Goal: Transaction & Acquisition: Download file/media

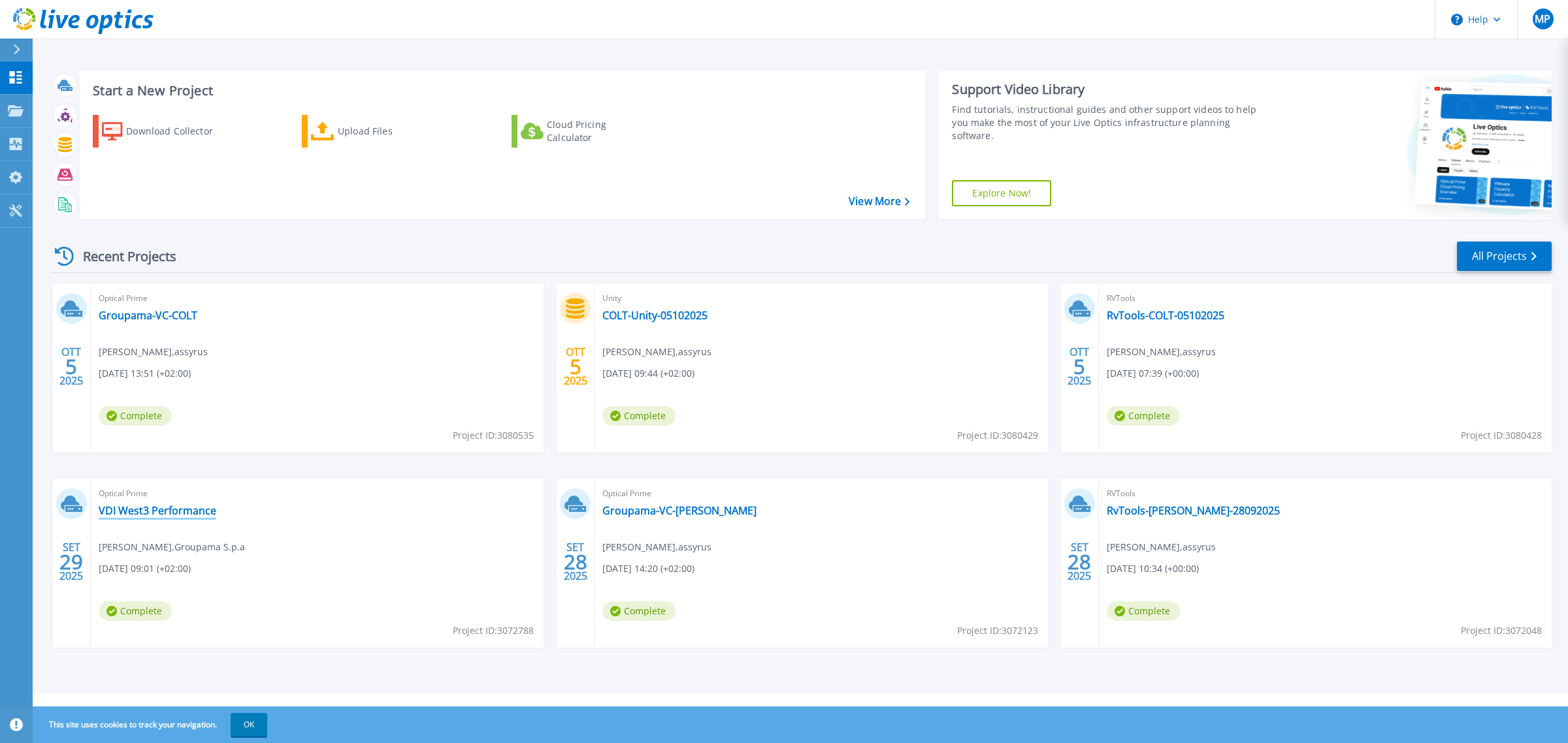
click at [176, 505] on link "VDI West3 Performance" at bounding box center [157, 511] width 118 height 13
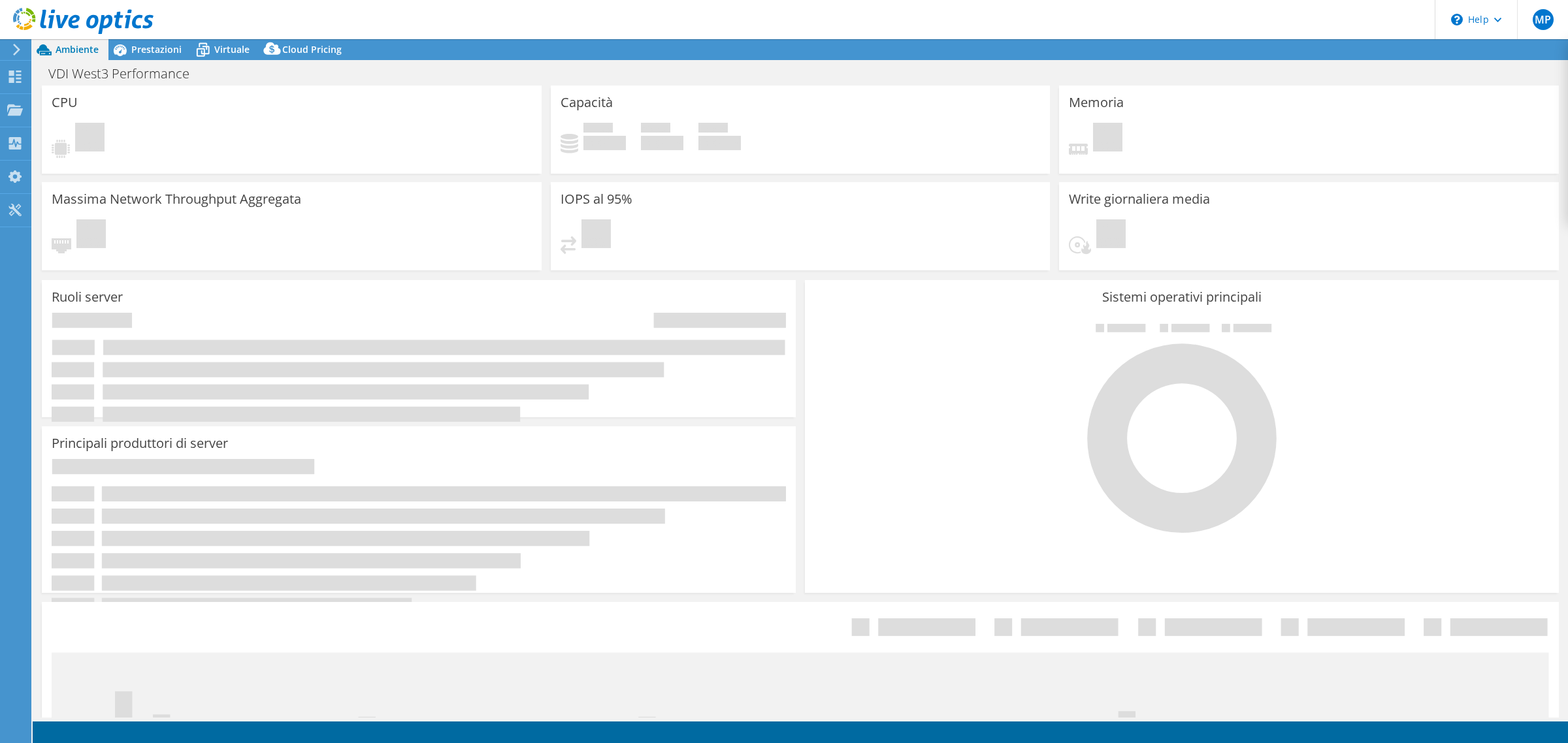
select select "USD"
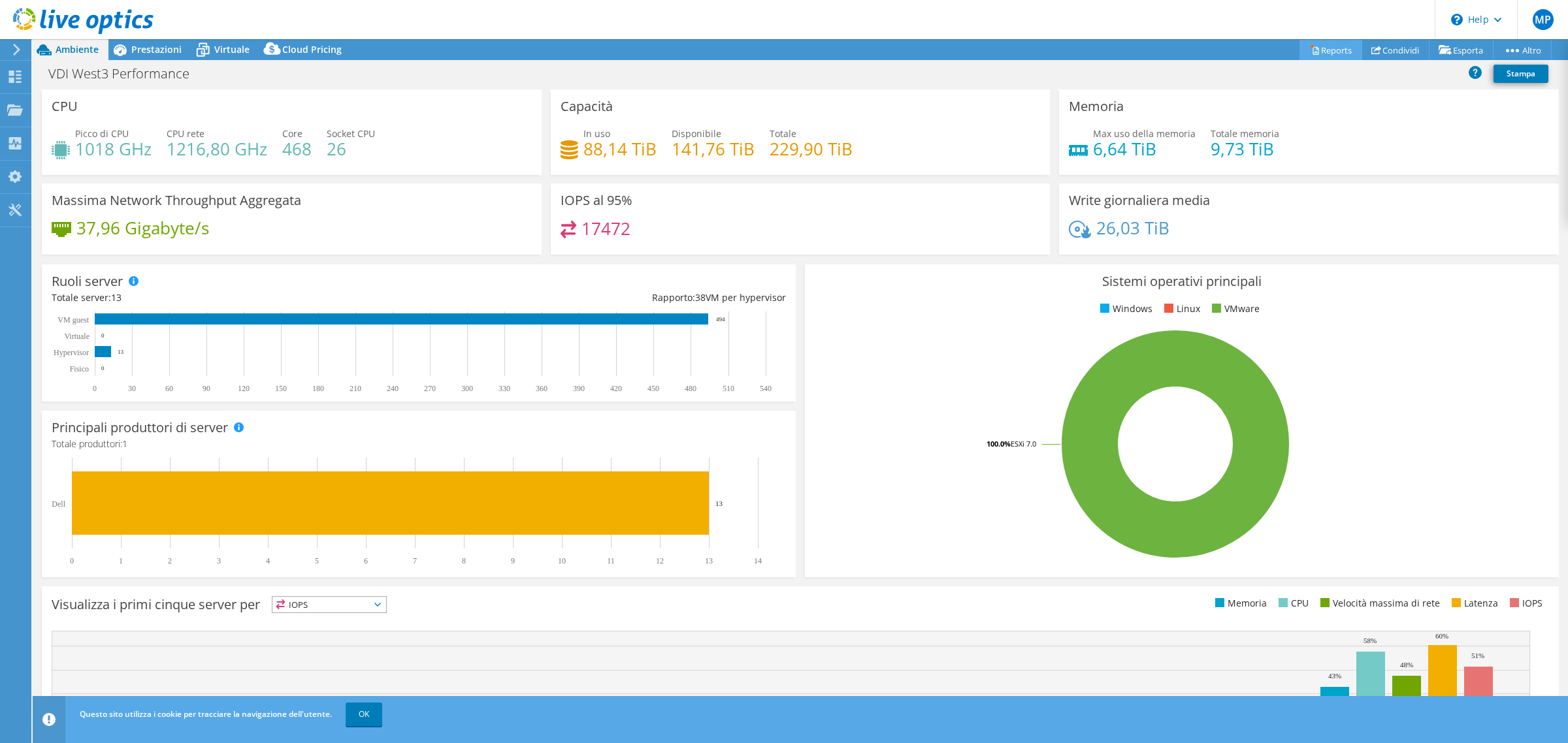
click at [1321, 43] on link "Reports" at bounding box center [1330, 50] width 63 height 21
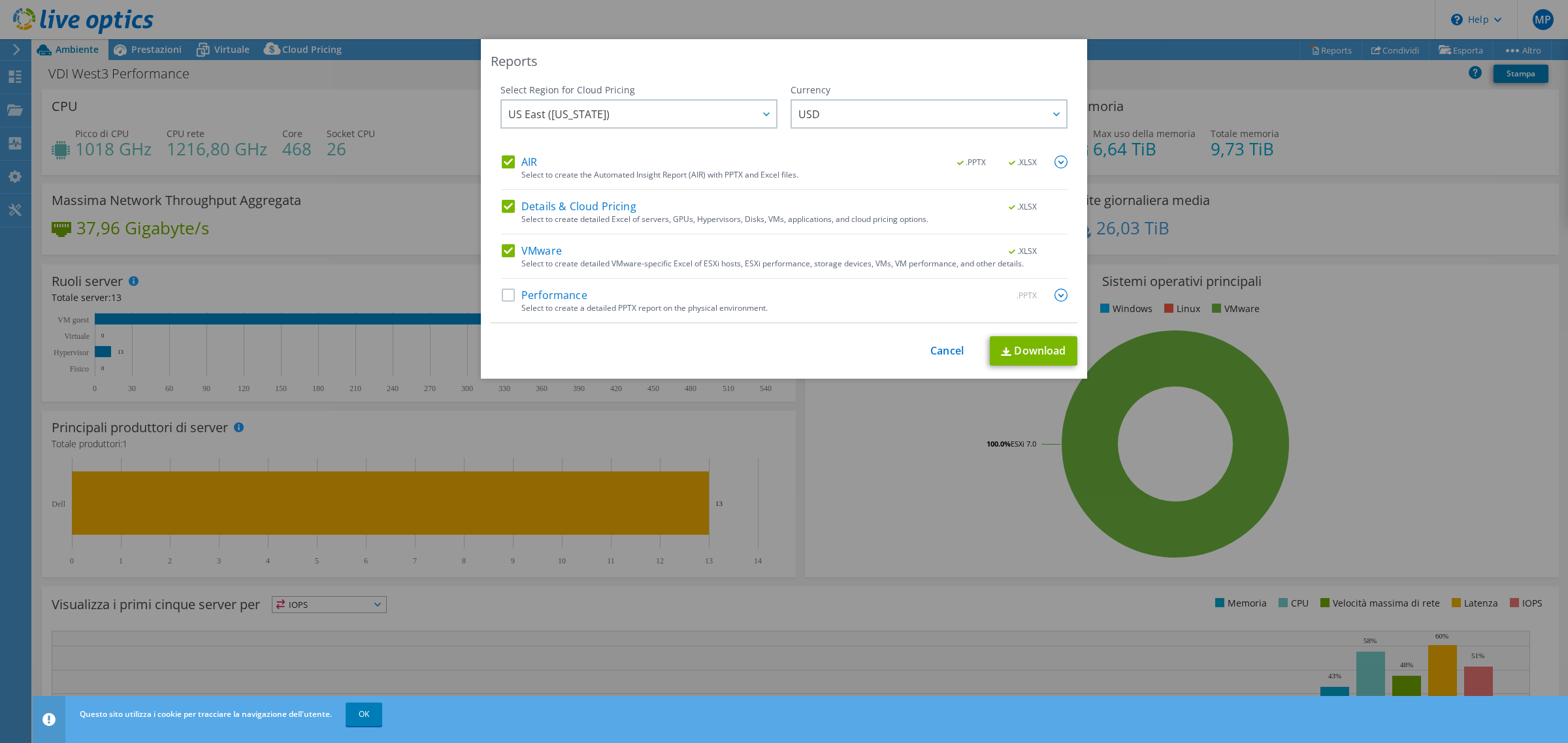
click at [505, 207] on label "Details & Cloud Pricing" at bounding box center [569, 206] width 135 height 13
click at [0, 0] on input "Details & Cloud Pricing" at bounding box center [0, 0] width 0 height 0
click at [1024, 351] on link "Download" at bounding box center [1034, 351] width 88 height 29
